Goal: Task Accomplishment & Management: Use online tool/utility

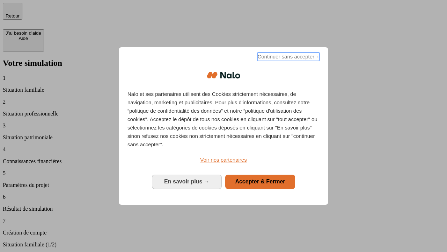
click at [288, 58] on span "Continuer sans accepter →" at bounding box center [289, 56] width 62 height 8
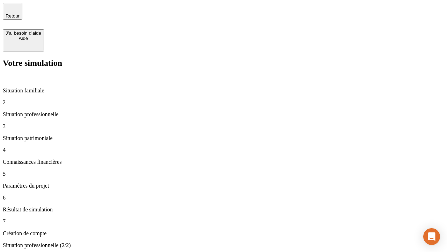
type input "70 000"
type input "1 000"
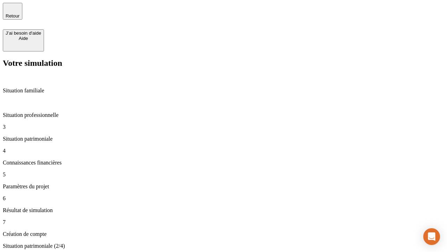
type input "800"
type input "6"
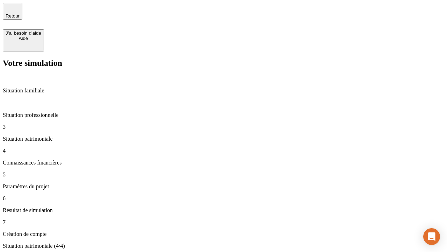
type input "400"
type input "3"
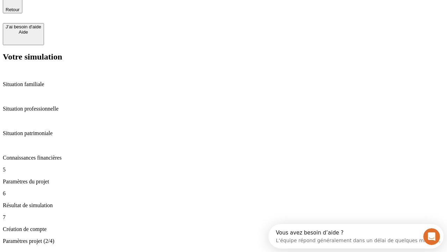
type input "35"
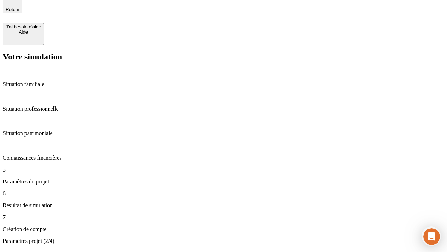
type input "500"
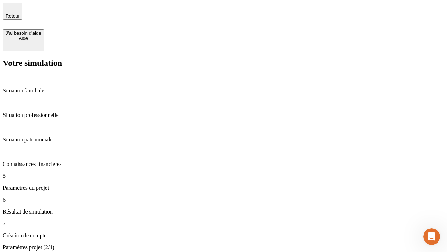
type input "640"
